Goal: Answer question/provide support

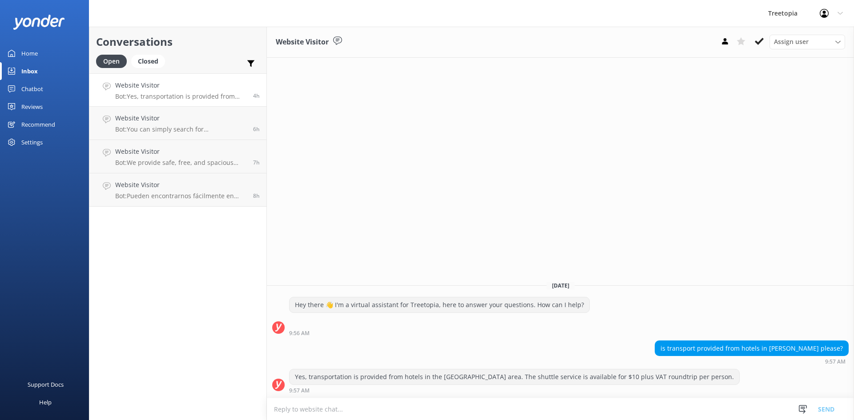
click at [360, 408] on textarea at bounding box center [560, 410] width 587 height 22
click at [139, 192] on p "Bot: Pueden encontrarnos fácilmente en Waze o Google Maps buscando [GEOGRAPHIC_…" at bounding box center [180, 196] width 131 height 8
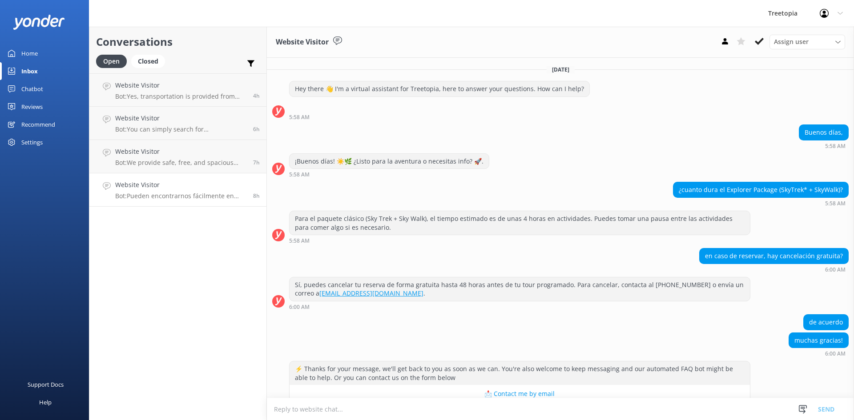
scroll to position [103, 0]
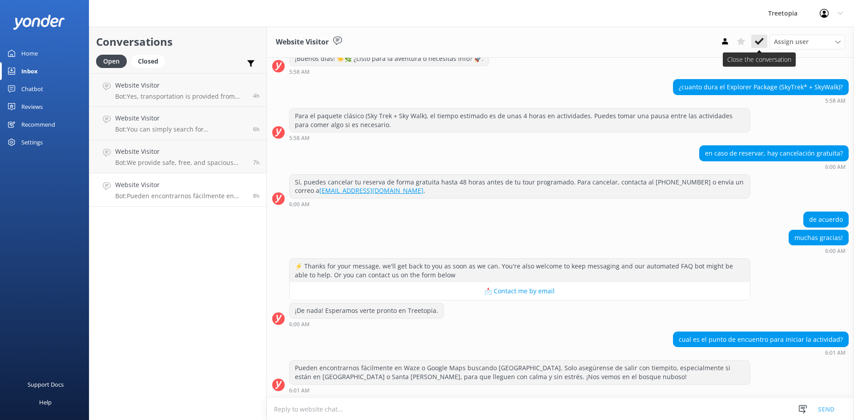
click at [756, 40] on icon at bounding box center [759, 41] width 9 height 9
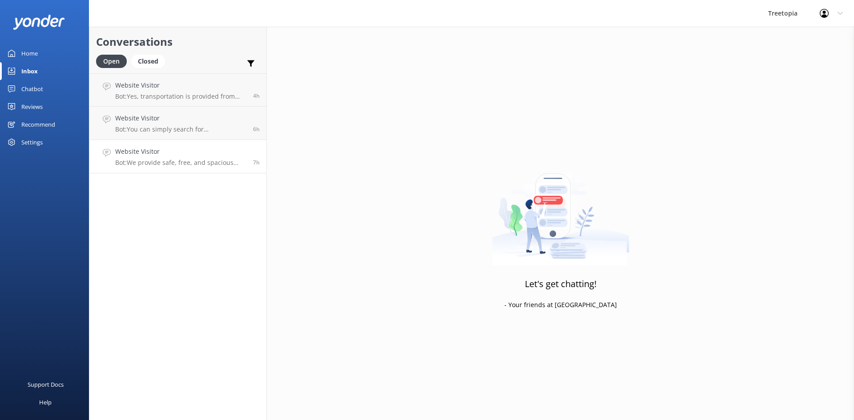
click at [200, 155] on h4 "Website Visitor" at bounding box center [180, 152] width 131 height 10
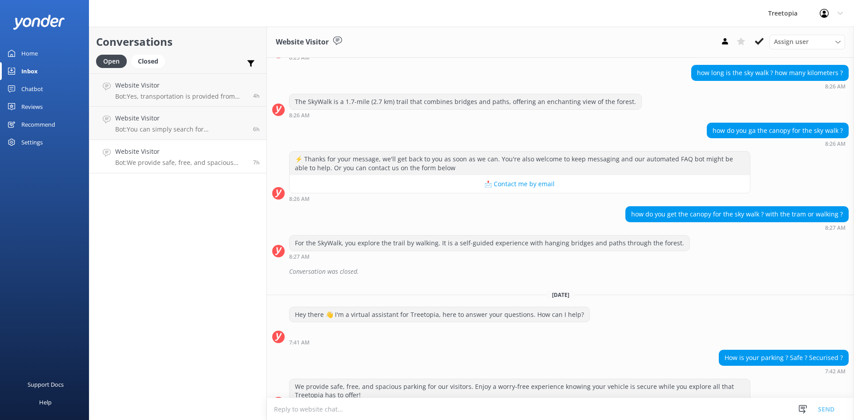
scroll to position [135, 0]
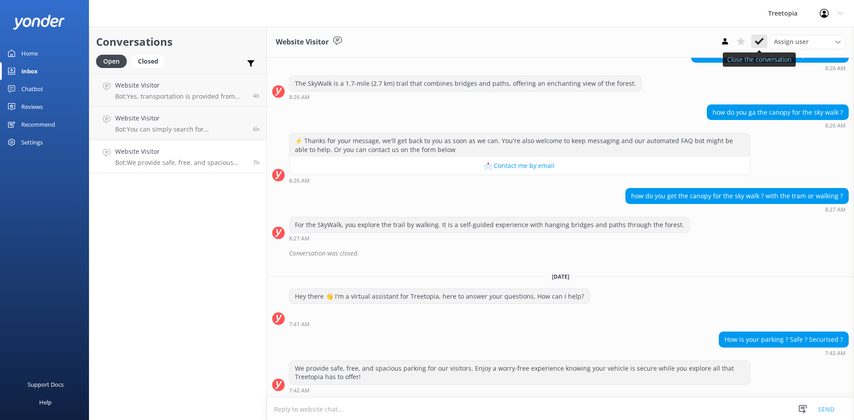
click at [755, 44] on icon at bounding box center [759, 41] width 9 height 9
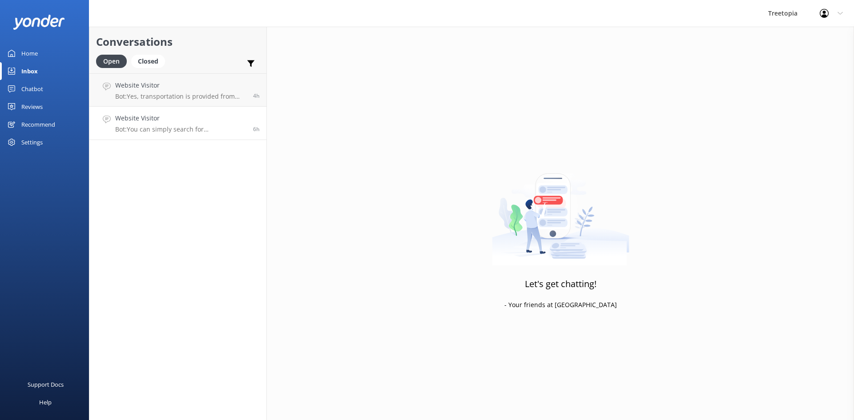
click at [153, 131] on p "Bot: You can simply search for [GEOGRAPHIC_DATA] on Google Maps or Waze, and it…" at bounding box center [180, 129] width 131 height 8
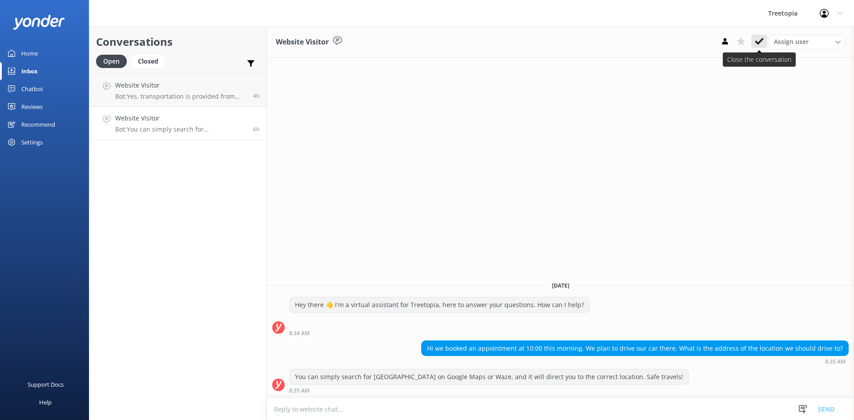
click at [758, 42] on icon at bounding box center [759, 41] width 9 height 9
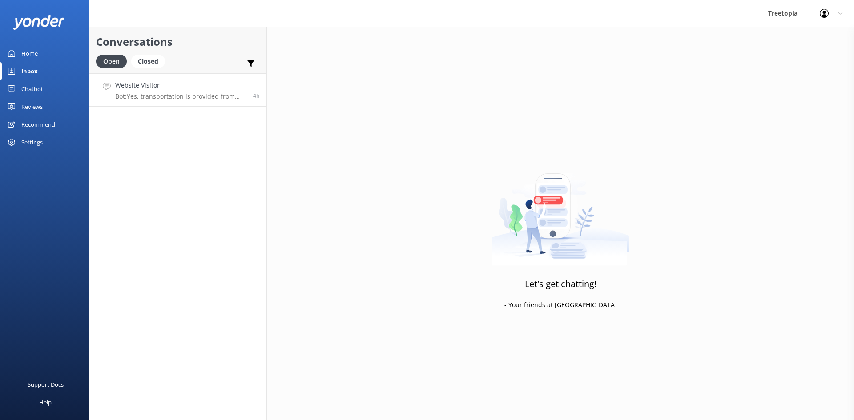
click at [170, 98] on p "Bot: Yes, transportation is provided from hotels in the [GEOGRAPHIC_DATA] area.…" at bounding box center [180, 97] width 131 height 8
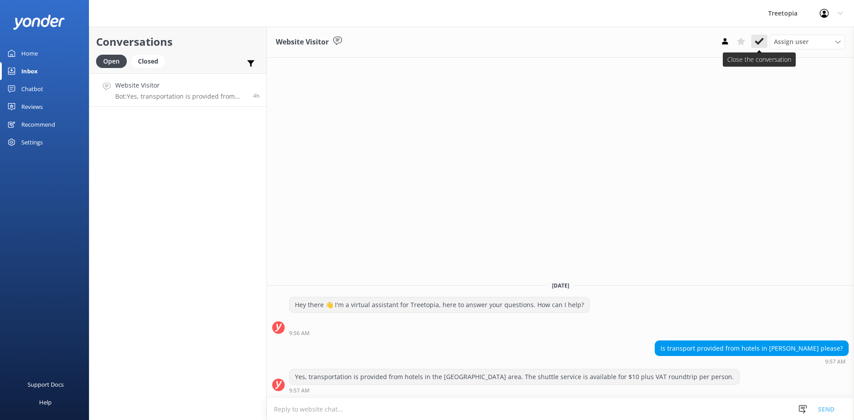
click at [765, 46] on button at bounding box center [759, 41] width 16 height 13
